Goal: Obtain resource: Download file/media

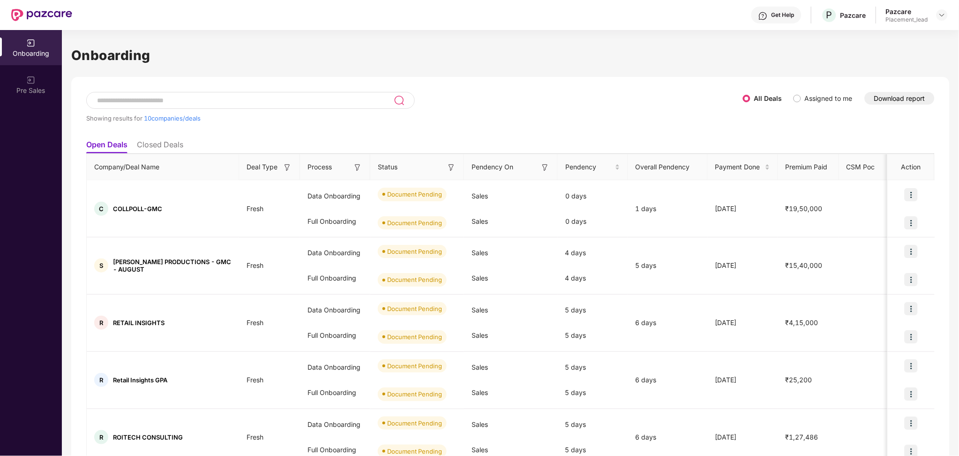
click at [897, 98] on button "Download report" at bounding box center [900, 98] width 70 height 13
